Goal: Find specific page/section: Find specific page/section

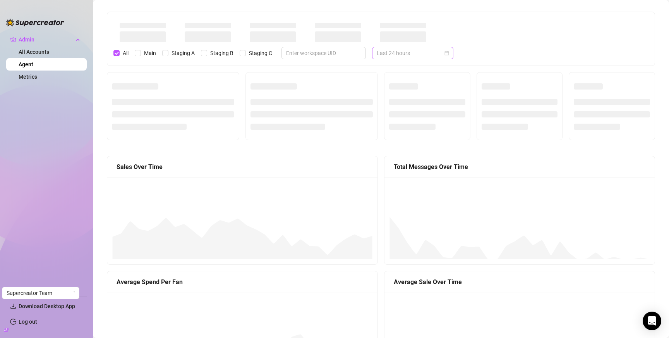
click at [393, 52] on span "Last 24 hours" at bounding box center [413, 53] width 72 height 12
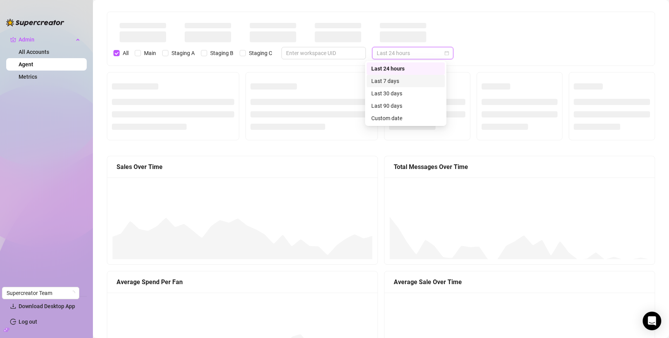
click at [394, 80] on div "Last 7 days" at bounding box center [406, 81] width 69 height 9
